Goal: Find specific page/section: Find specific page/section

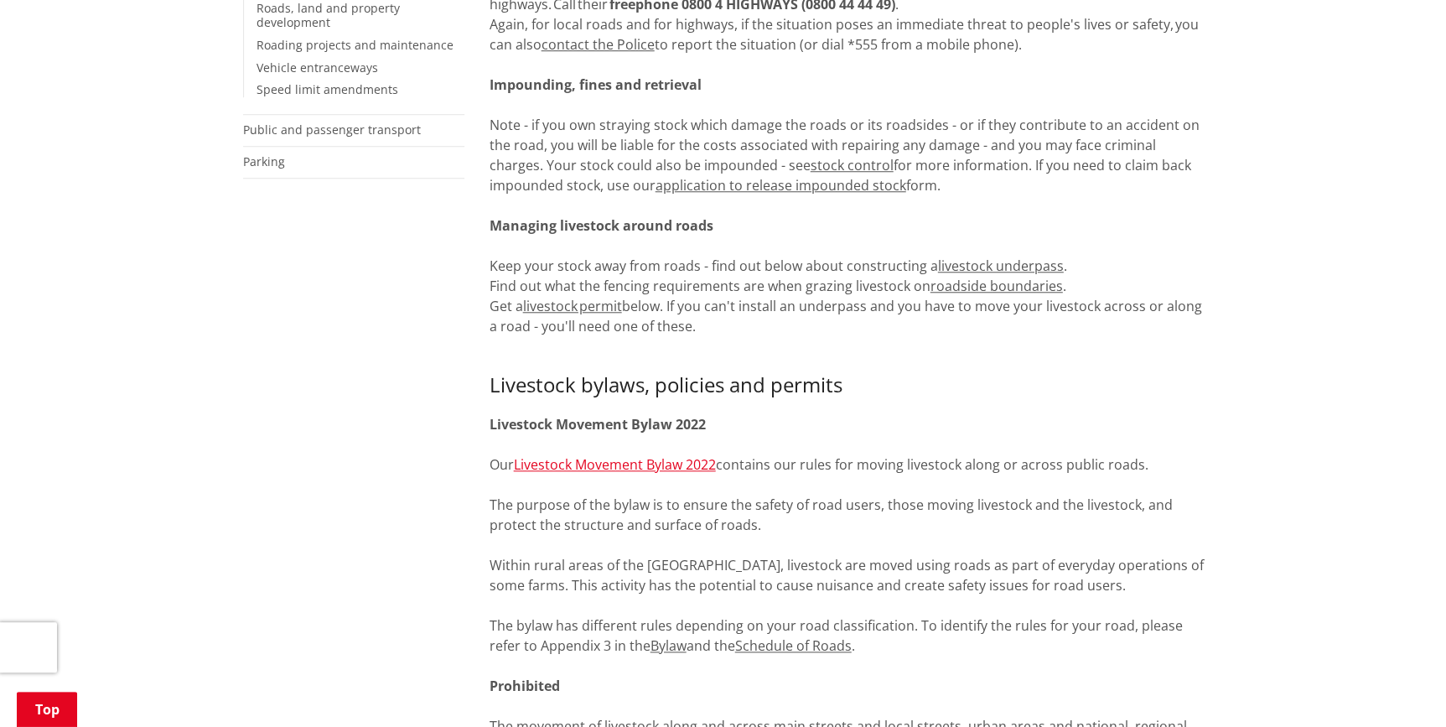
scroll to position [609, 0]
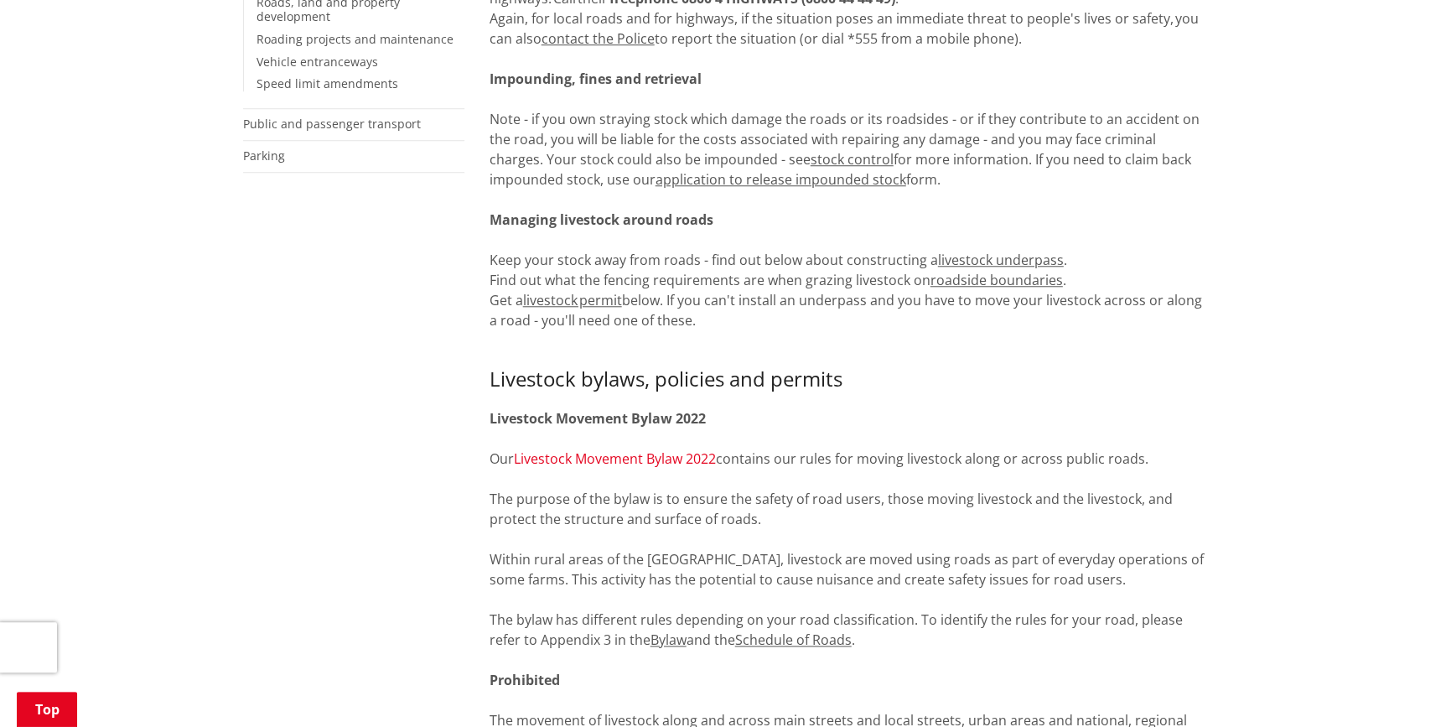
click at [671, 453] on link "Livestock Movement Bylaw 2022" at bounding box center [615, 458] width 202 height 18
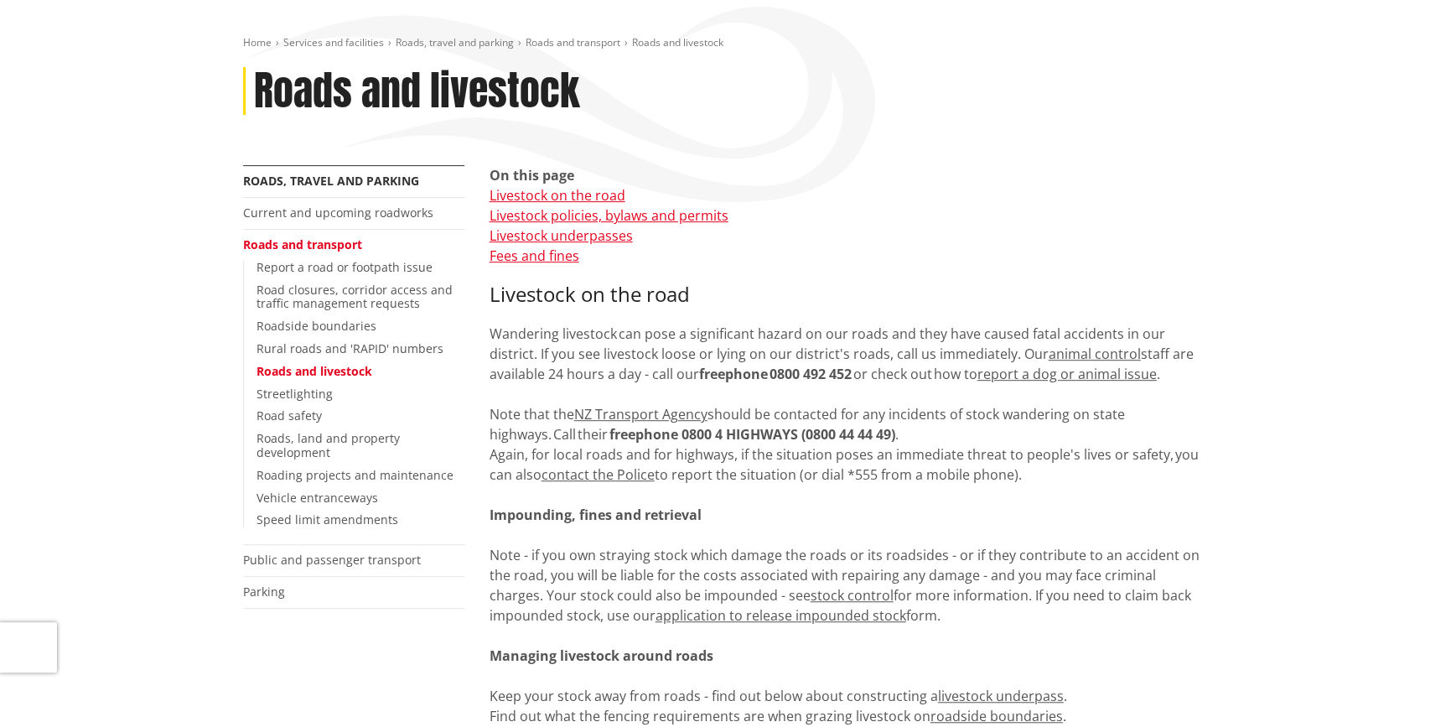
scroll to position [152, 0]
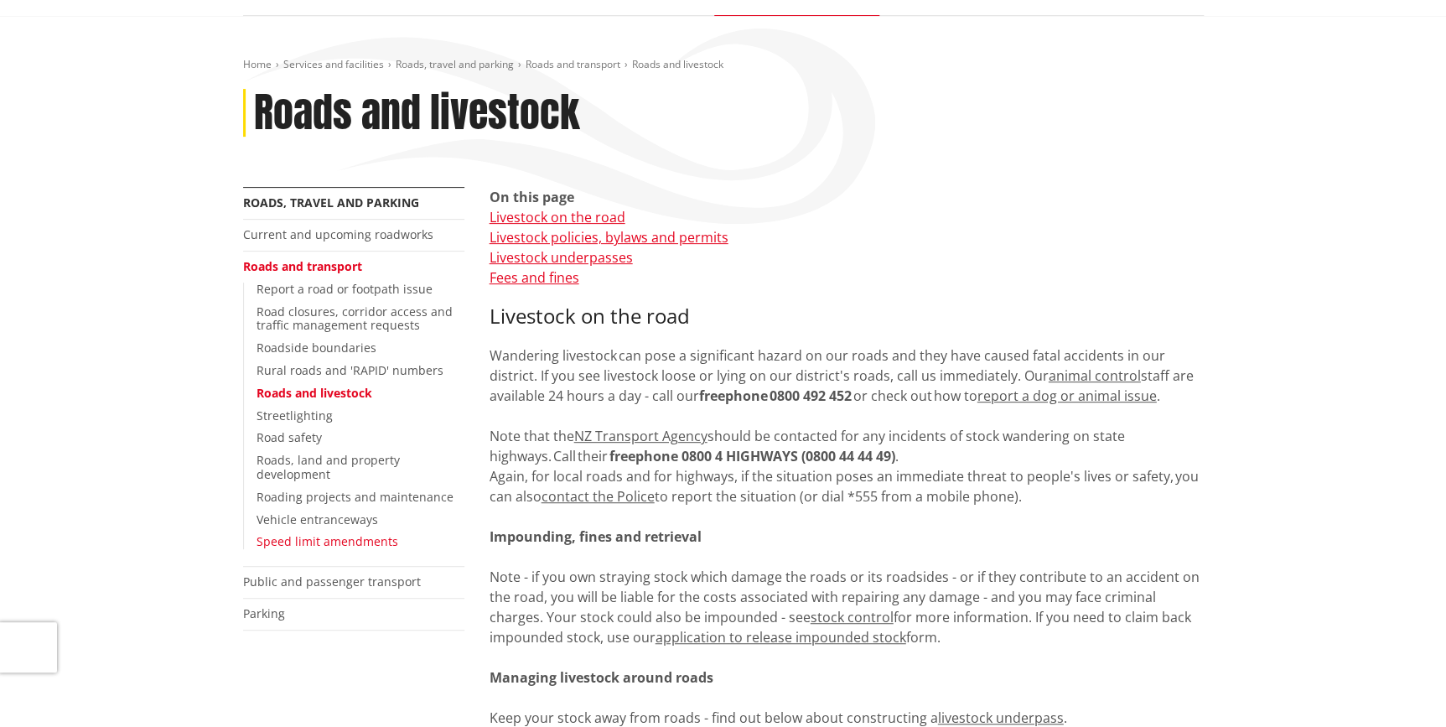
click at [350, 540] on link "Speed limit amendments" at bounding box center [328, 541] width 142 height 16
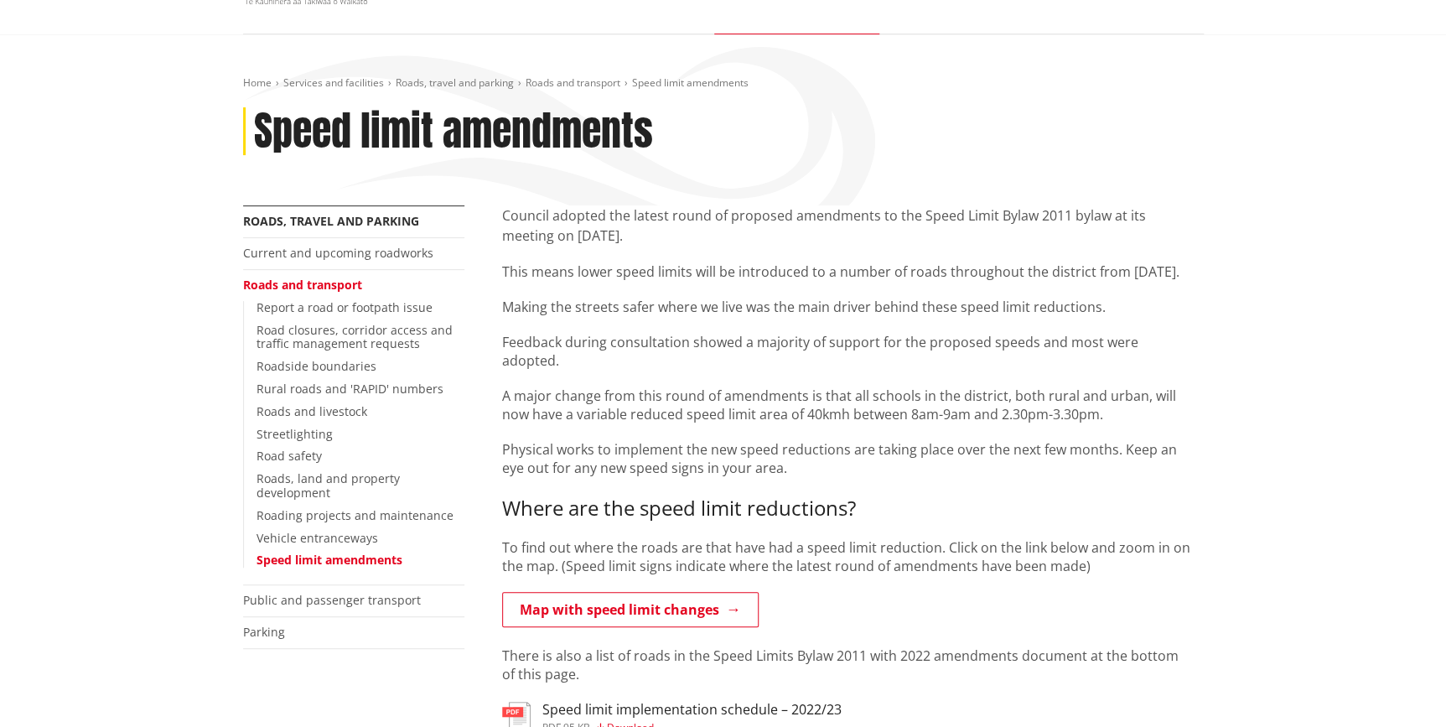
scroll to position [152, 0]
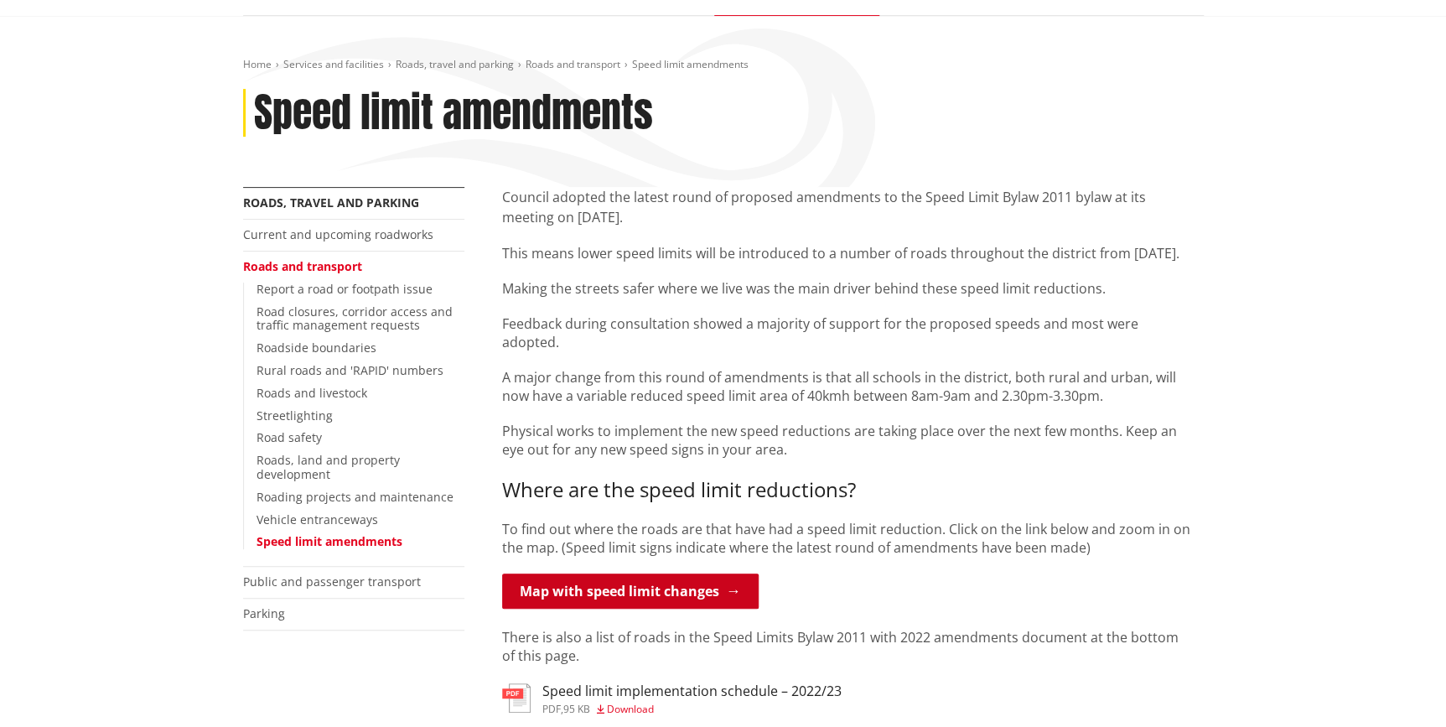
click at [687, 573] on link "Map with speed limit changes" at bounding box center [630, 590] width 257 height 35
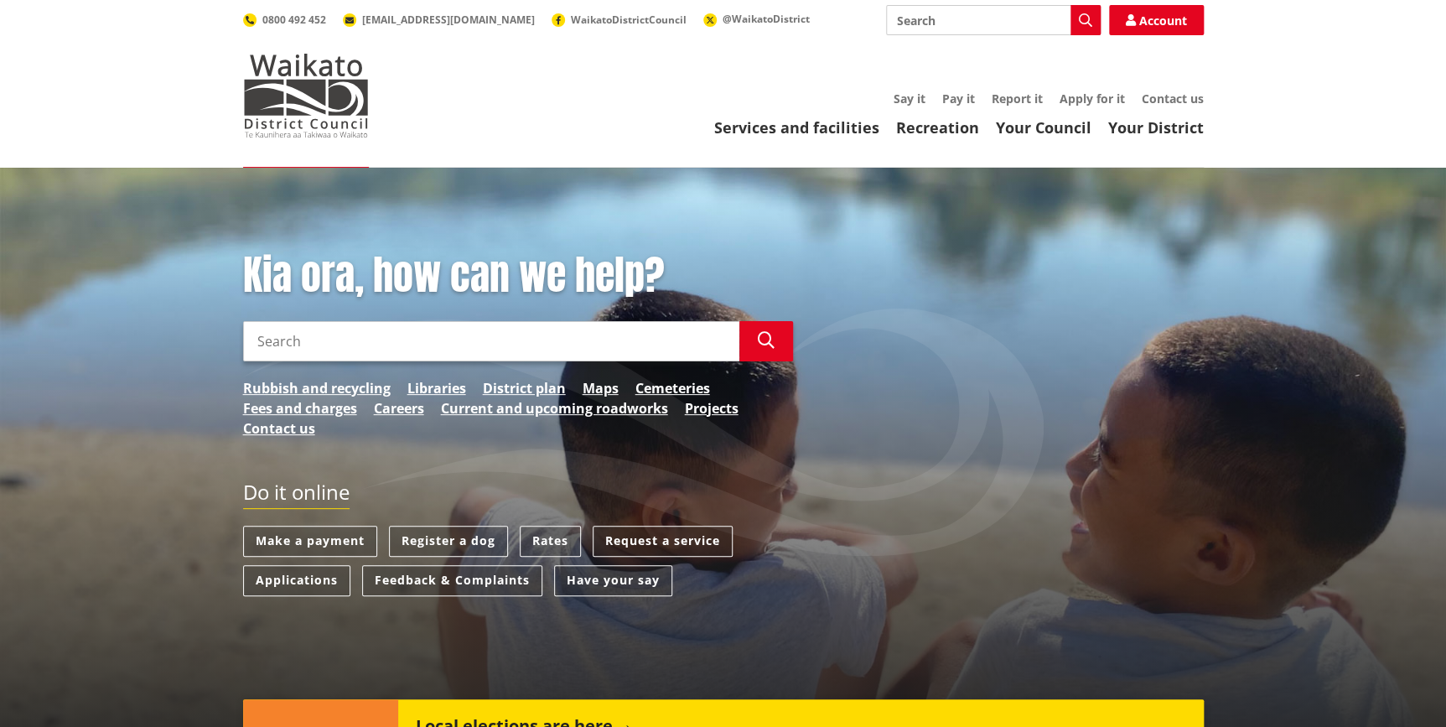
click at [502, 340] on input "Search" at bounding box center [491, 341] width 496 height 40
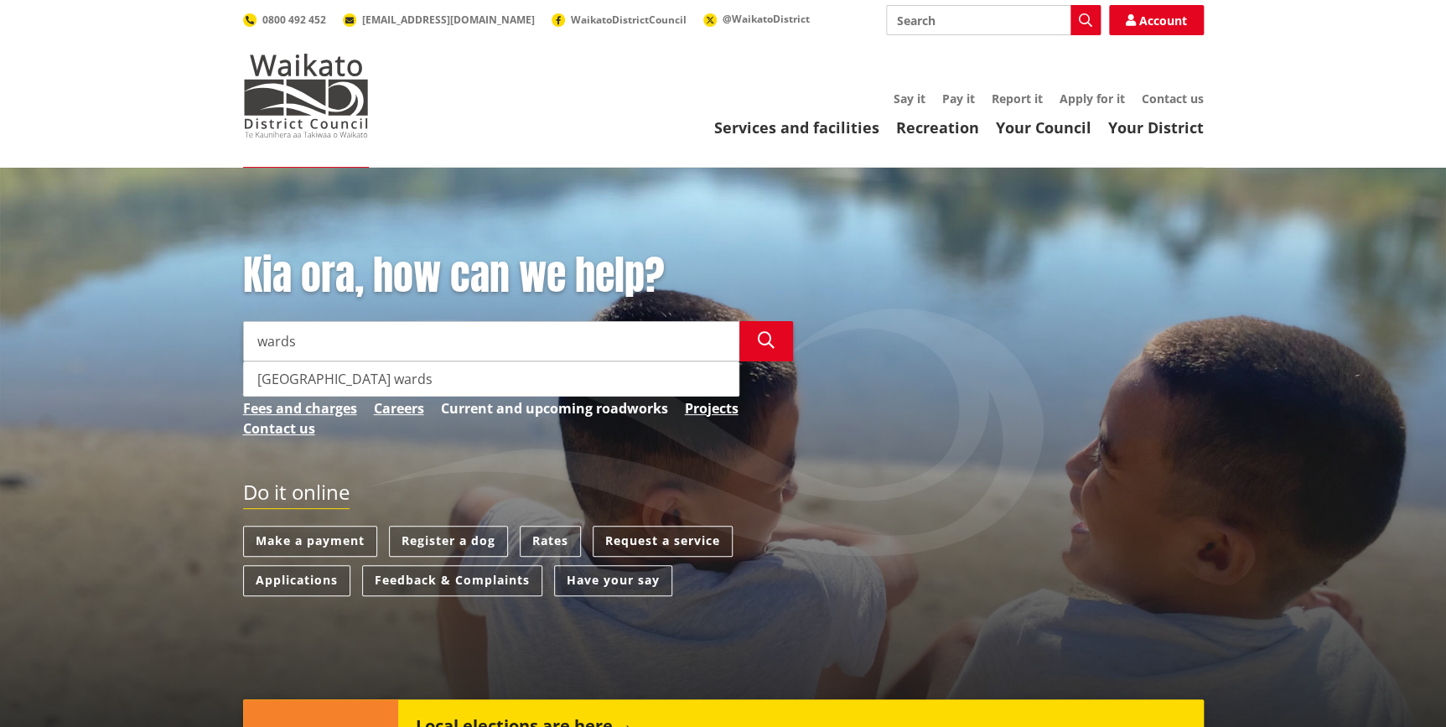
type input "wards"
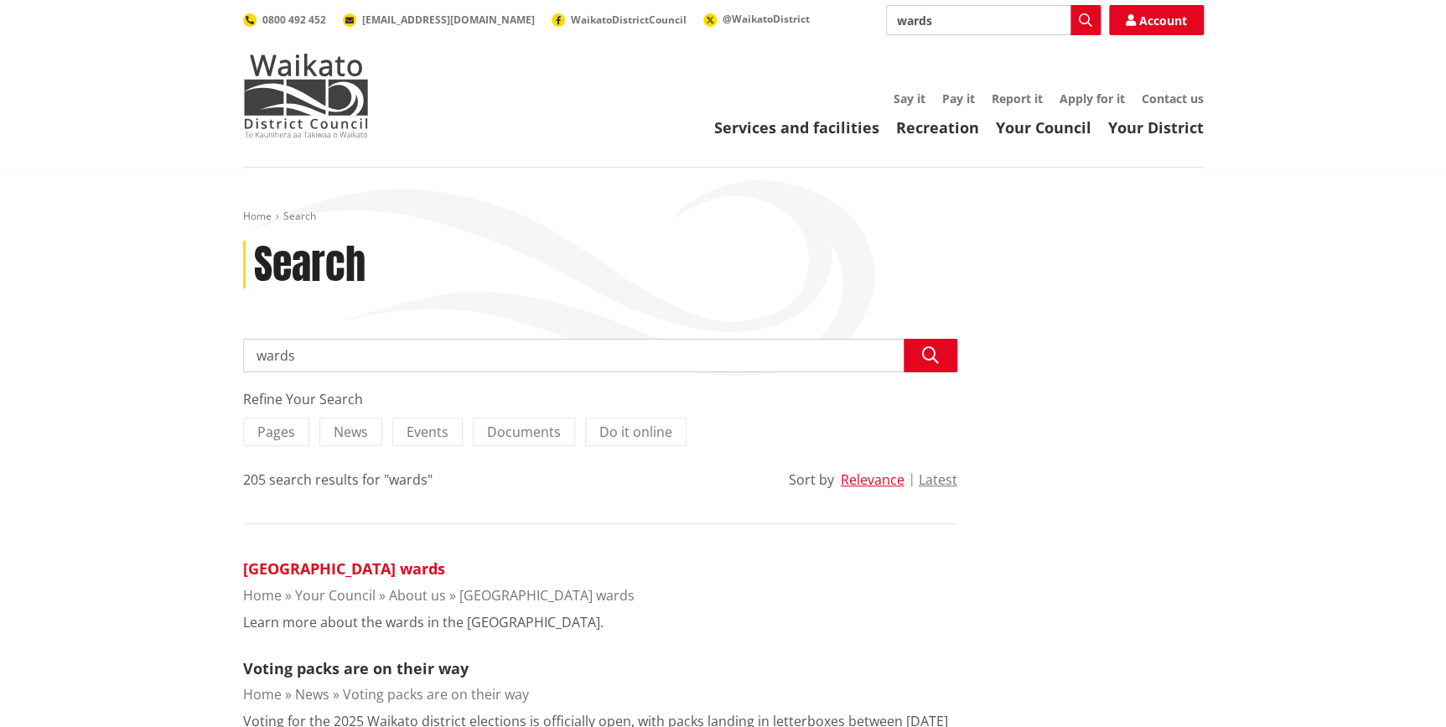
click at [385, 569] on link "[GEOGRAPHIC_DATA] wards" at bounding box center [344, 568] width 202 height 20
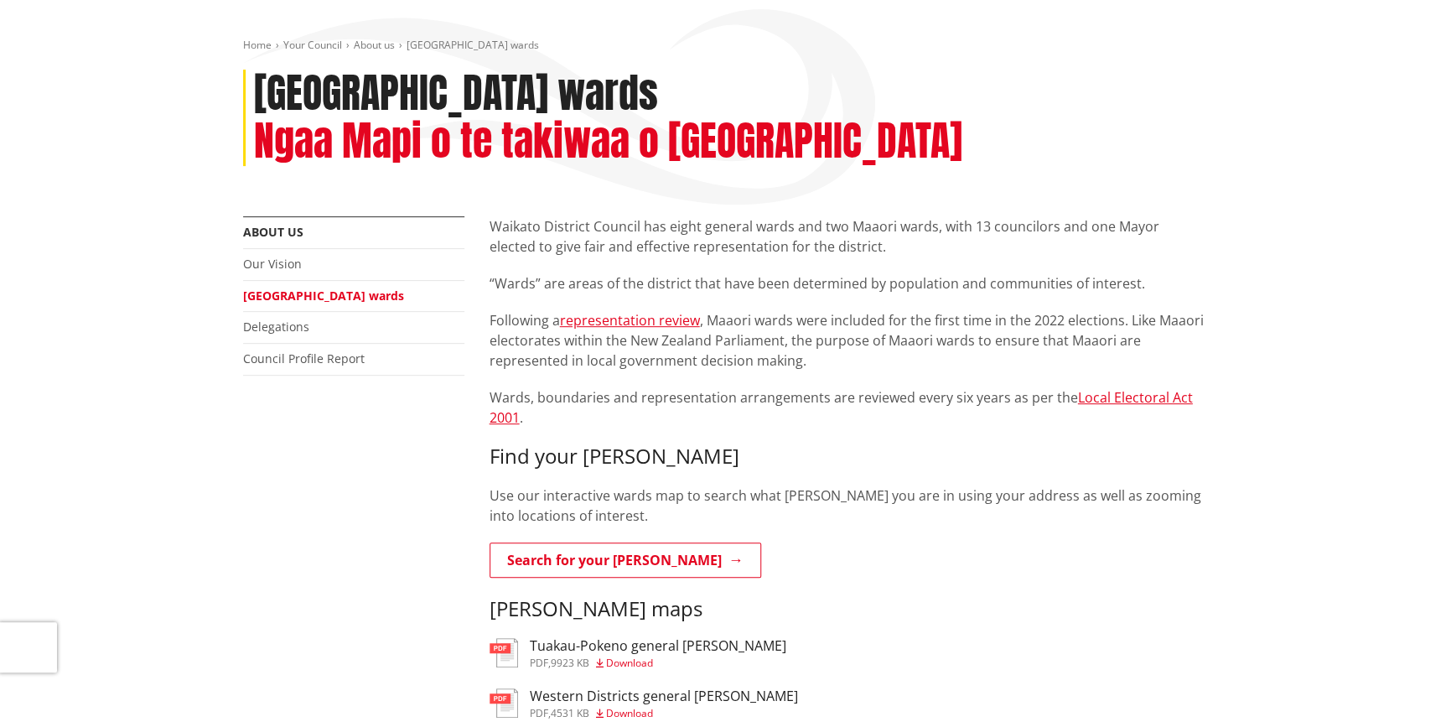
scroll to position [228, 0]
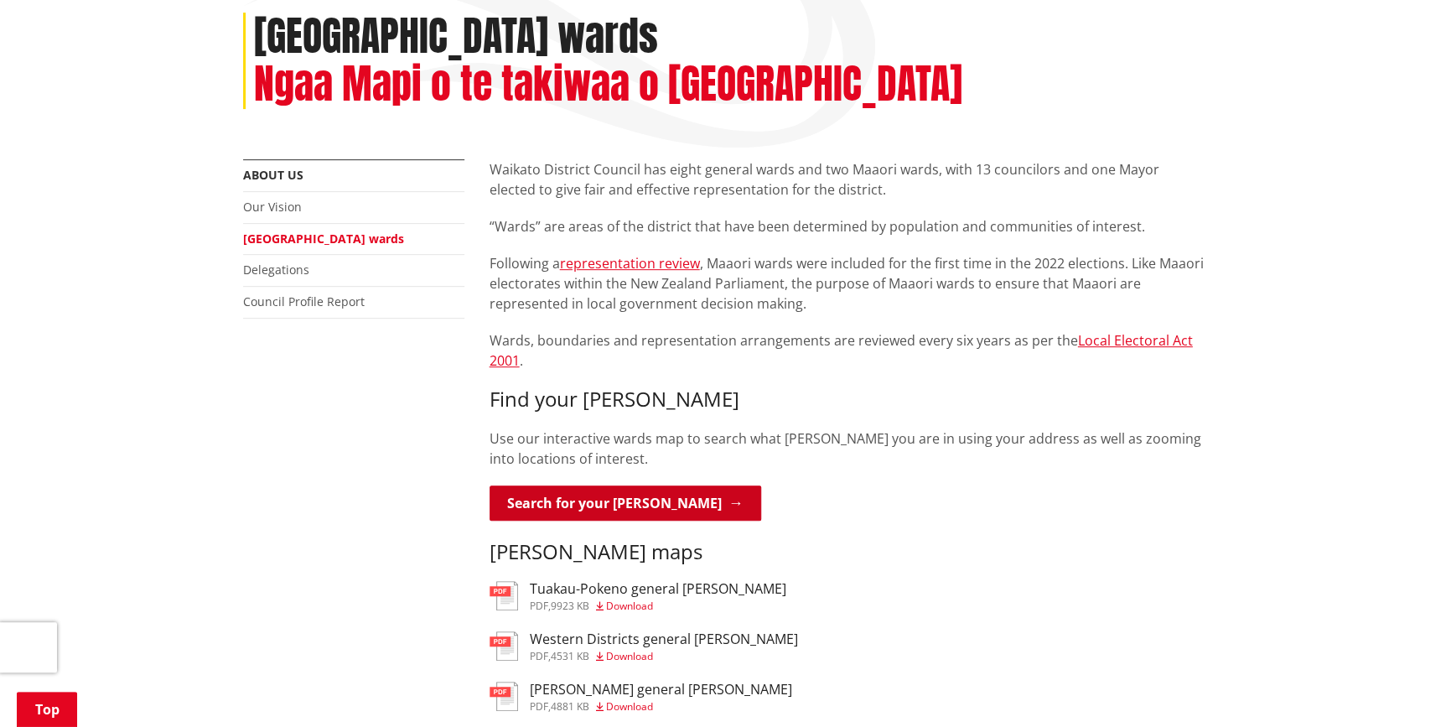
click at [624, 485] on link "Search for your [PERSON_NAME]" at bounding box center [626, 502] width 272 height 35
